Goal: Understand process/instructions: Learn how to perform a task or action

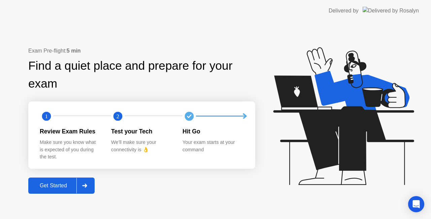
click at [43, 186] on div "Get Started" at bounding box center [53, 186] width 46 height 6
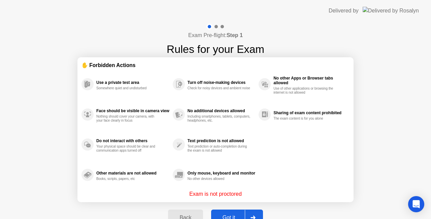
click at [226, 216] on div "Got it" at bounding box center [229, 218] width 32 height 6
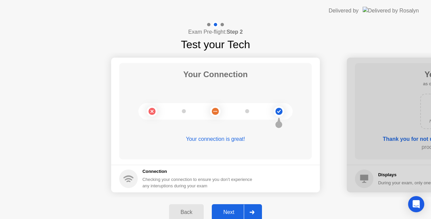
click at [226, 216] on button "Next" at bounding box center [237, 212] width 50 height 16
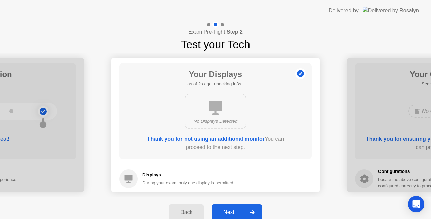
click at [226, 216] on button "Next" at bounding box center [237, 212] width 50 height 16
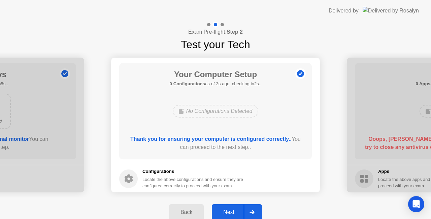
click at [230, 211] on div "Next" at bounding box center [229, 212] width 30 height 6
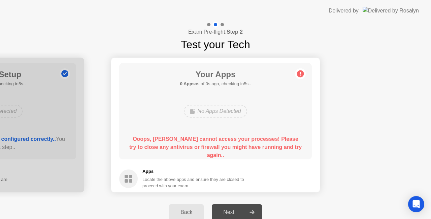
click at [233, 212] on div "Next" at bounding box center [229, 212] width 30 height 6
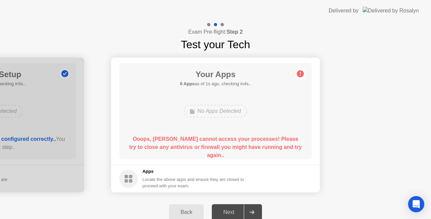
click at [233, 212] on div "Next" at bounding box center [229, 212] width 30 height 6
